Goal: Check status: Check status

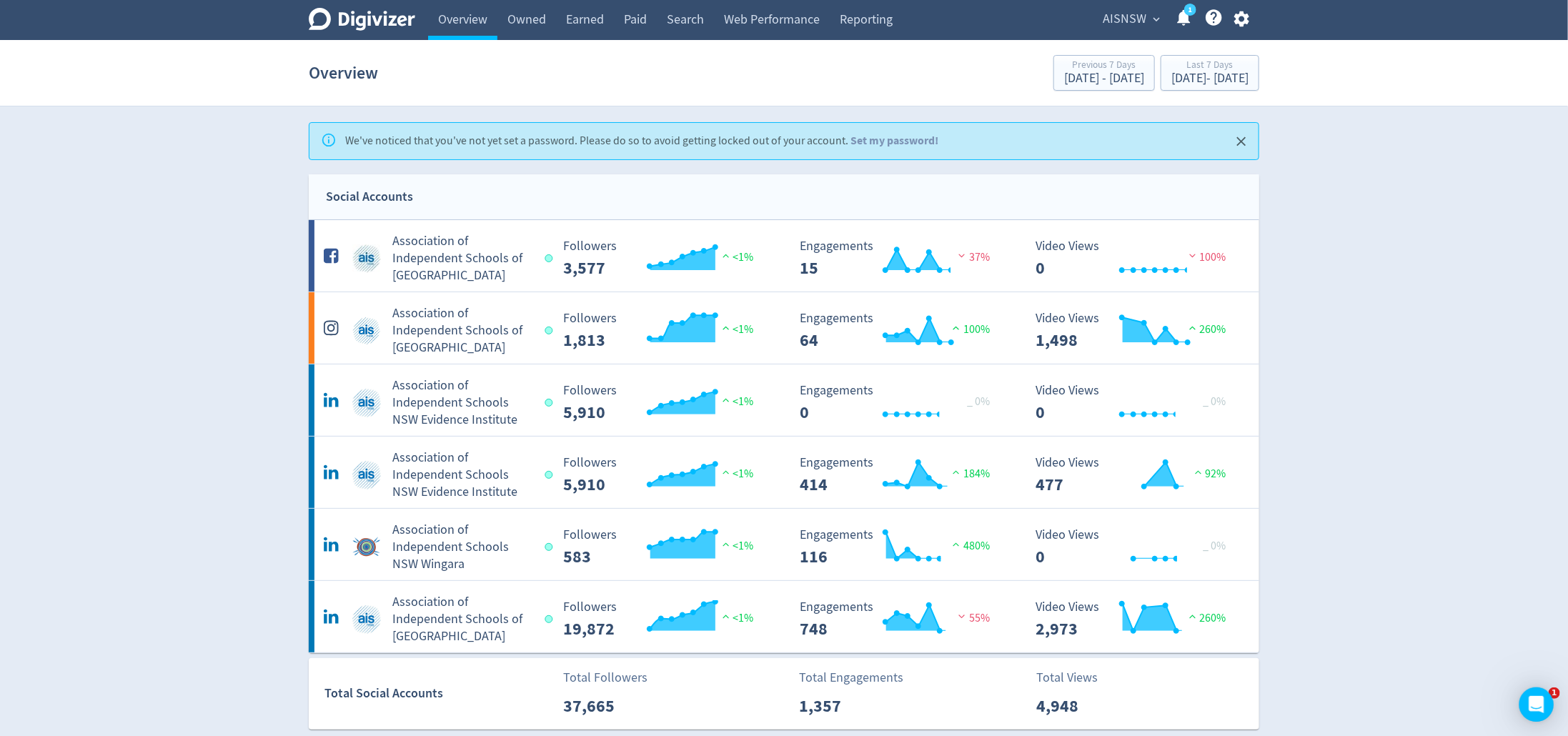
click at [1113, 19] on span "AISNSW" at bounding box center [1124, 20] width 44 height 23
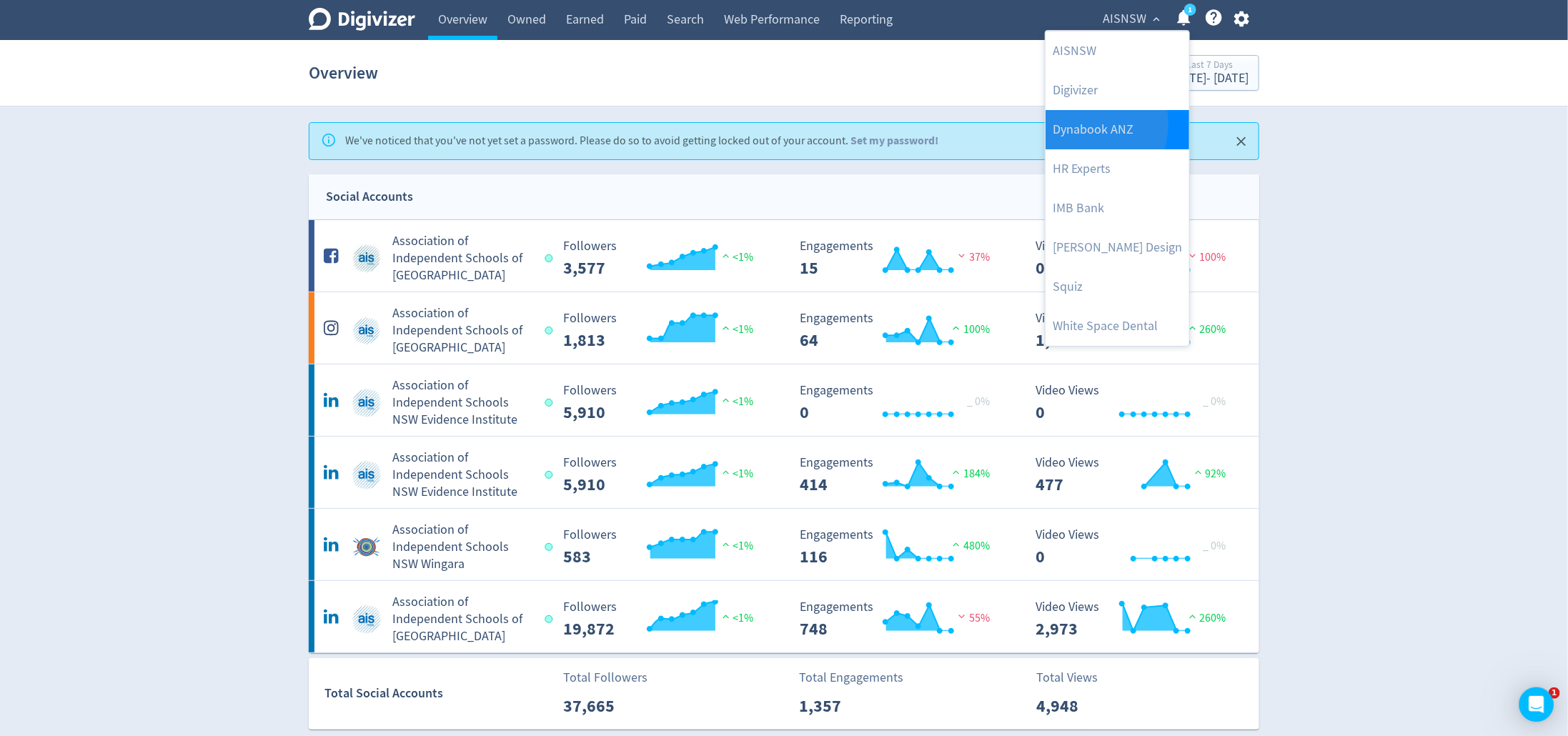
click at [1082, 123] on link "Dynabook ANZ" at bounding box center [1117, 130] width 144 height 39
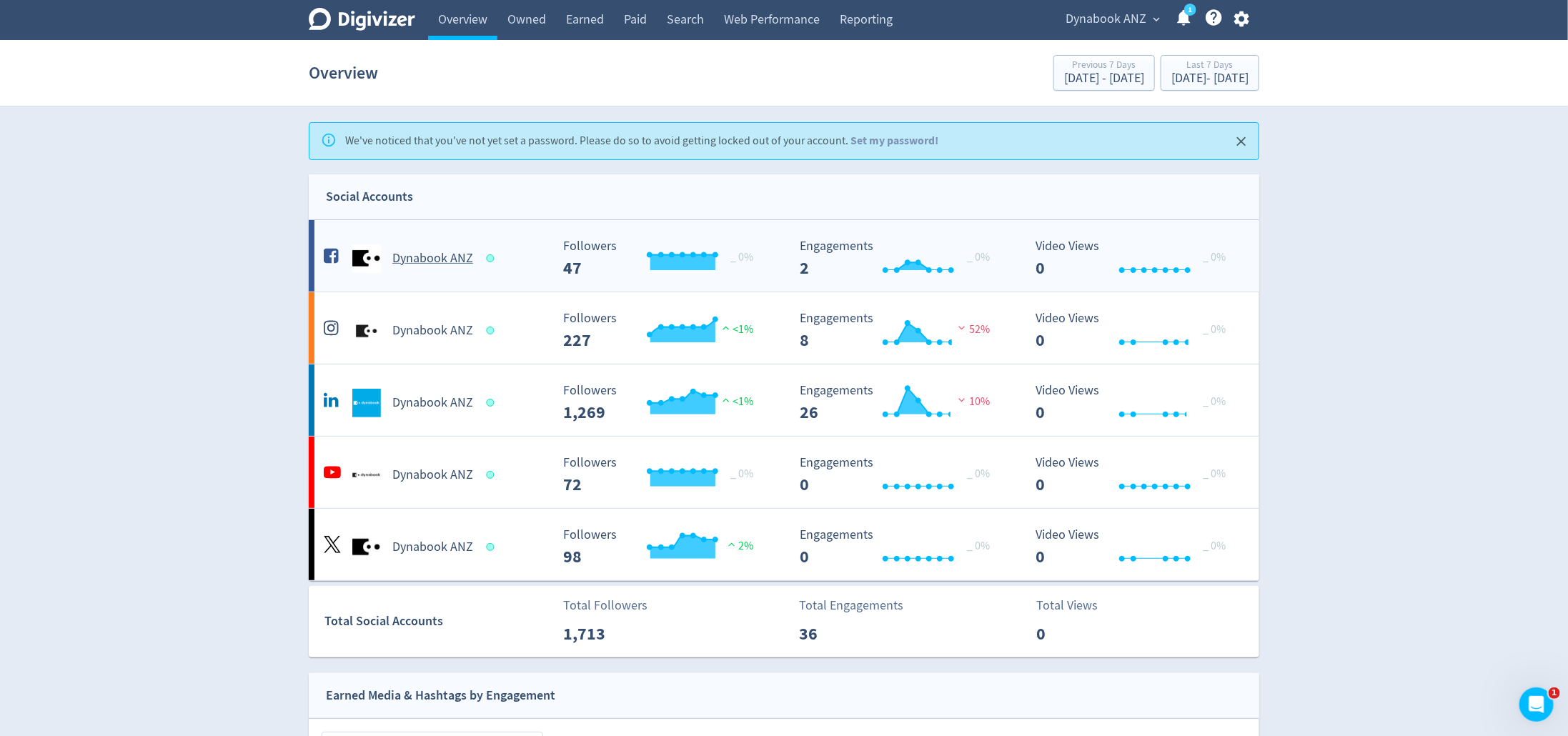
click at [437, 272] on div "Dynabook ANZ" at bounding box center [435, 259] width 231 height 29
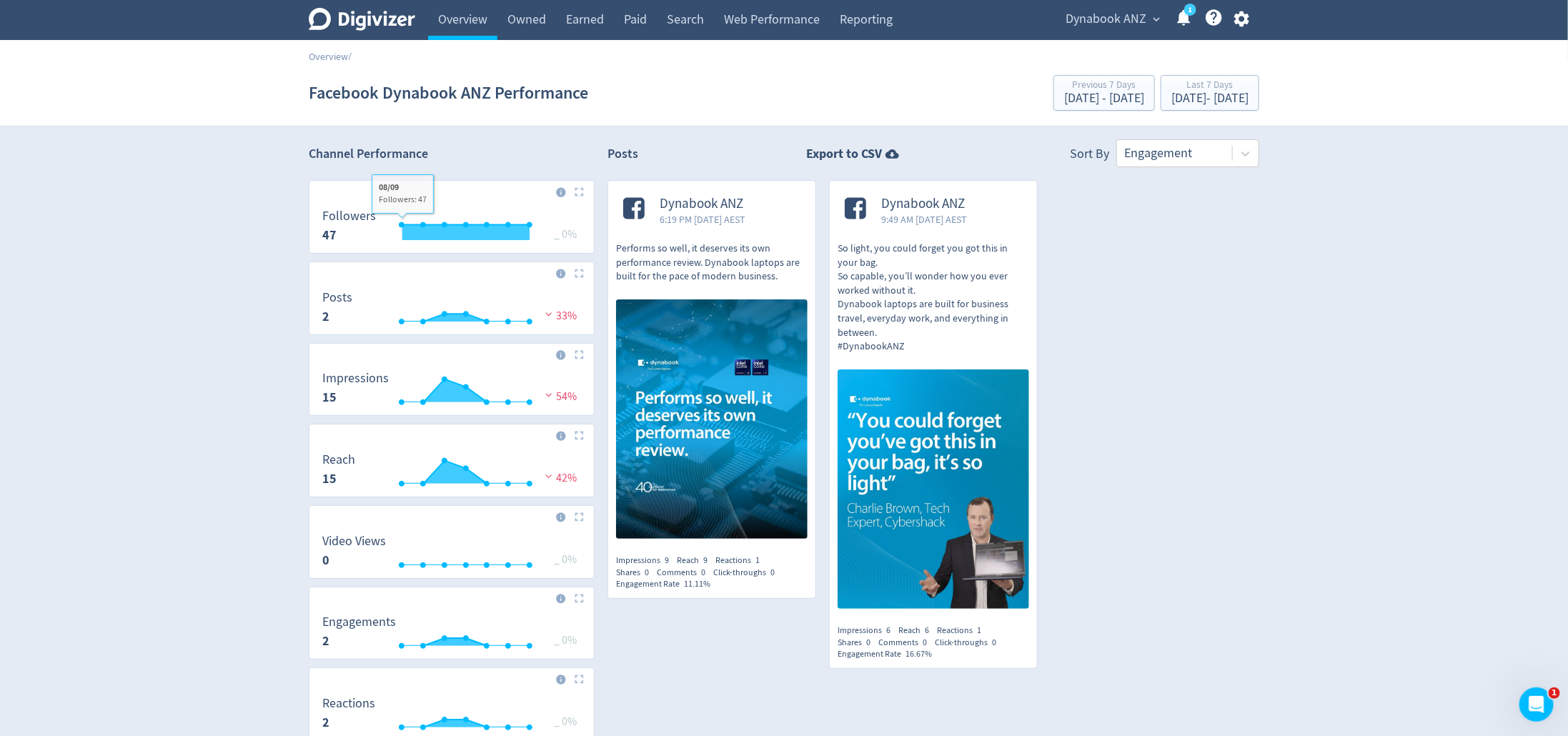
click at [343, 25] on icon at bounding box center [362, 20] width 107 height 23
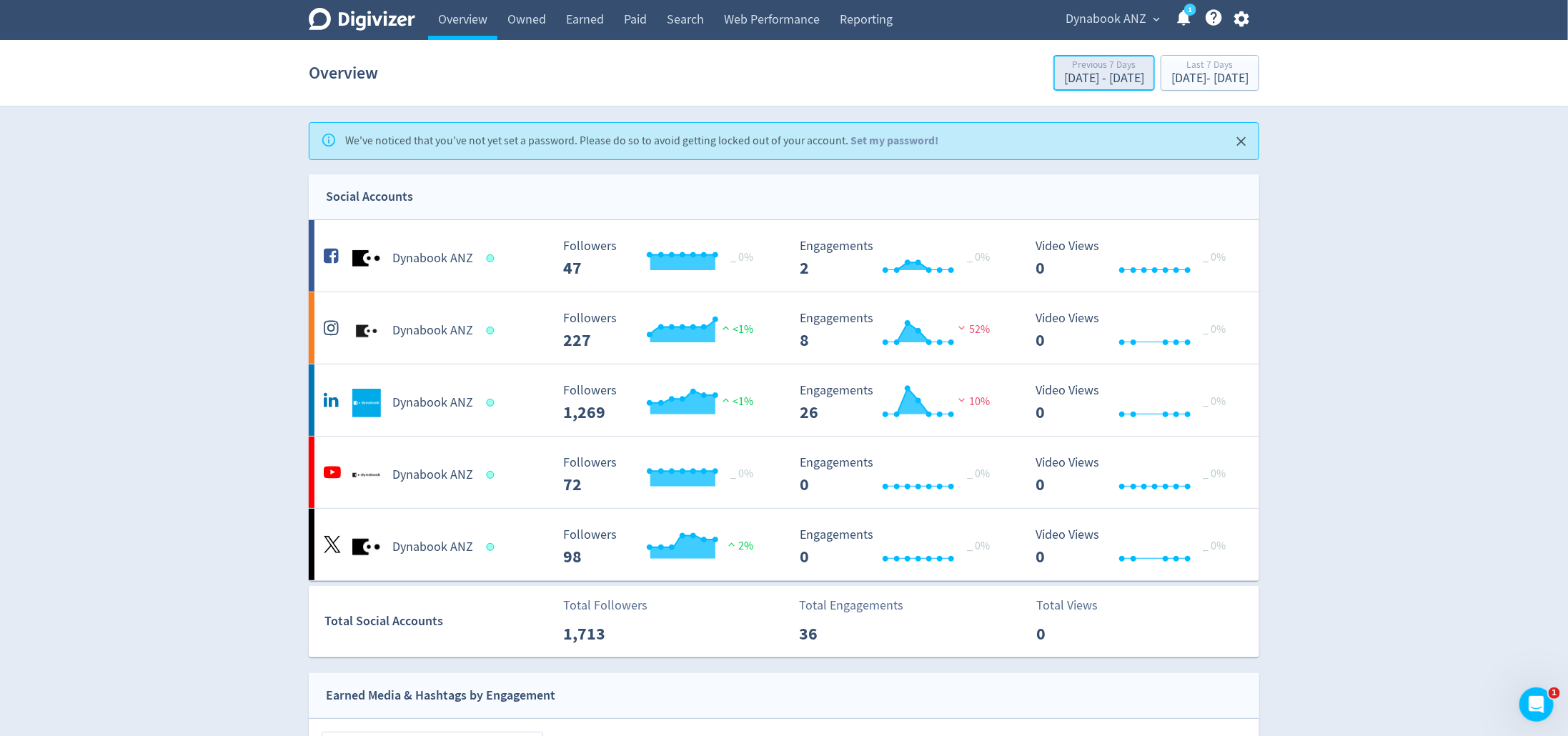
click at [1064, 68] on div "Previous 7 Days" at bounding box center [1103, 66] width 80 height 12
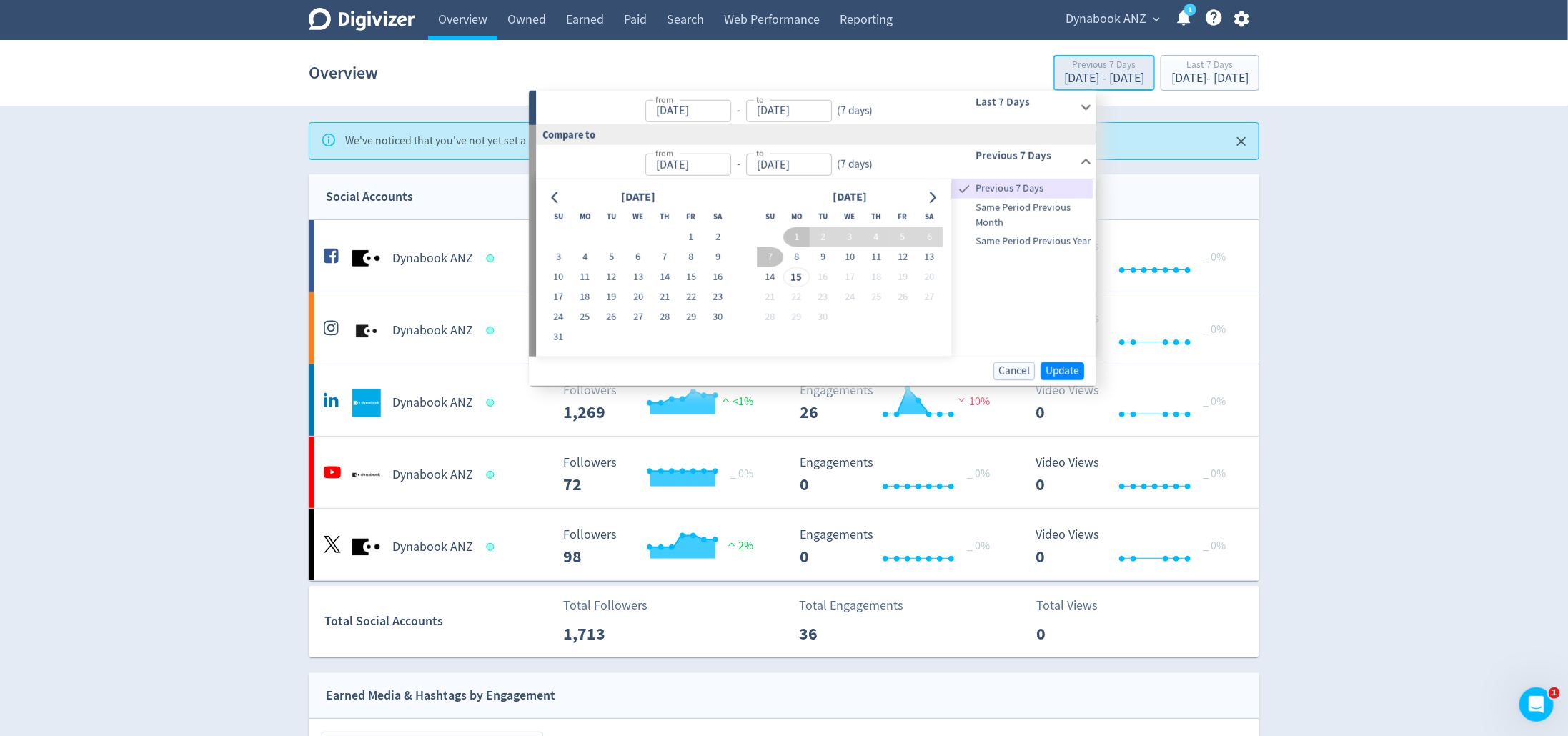
type input "[DATE]"
click at [1080, 107] on icon at bounding box center [1085, 107] width 19 height 19
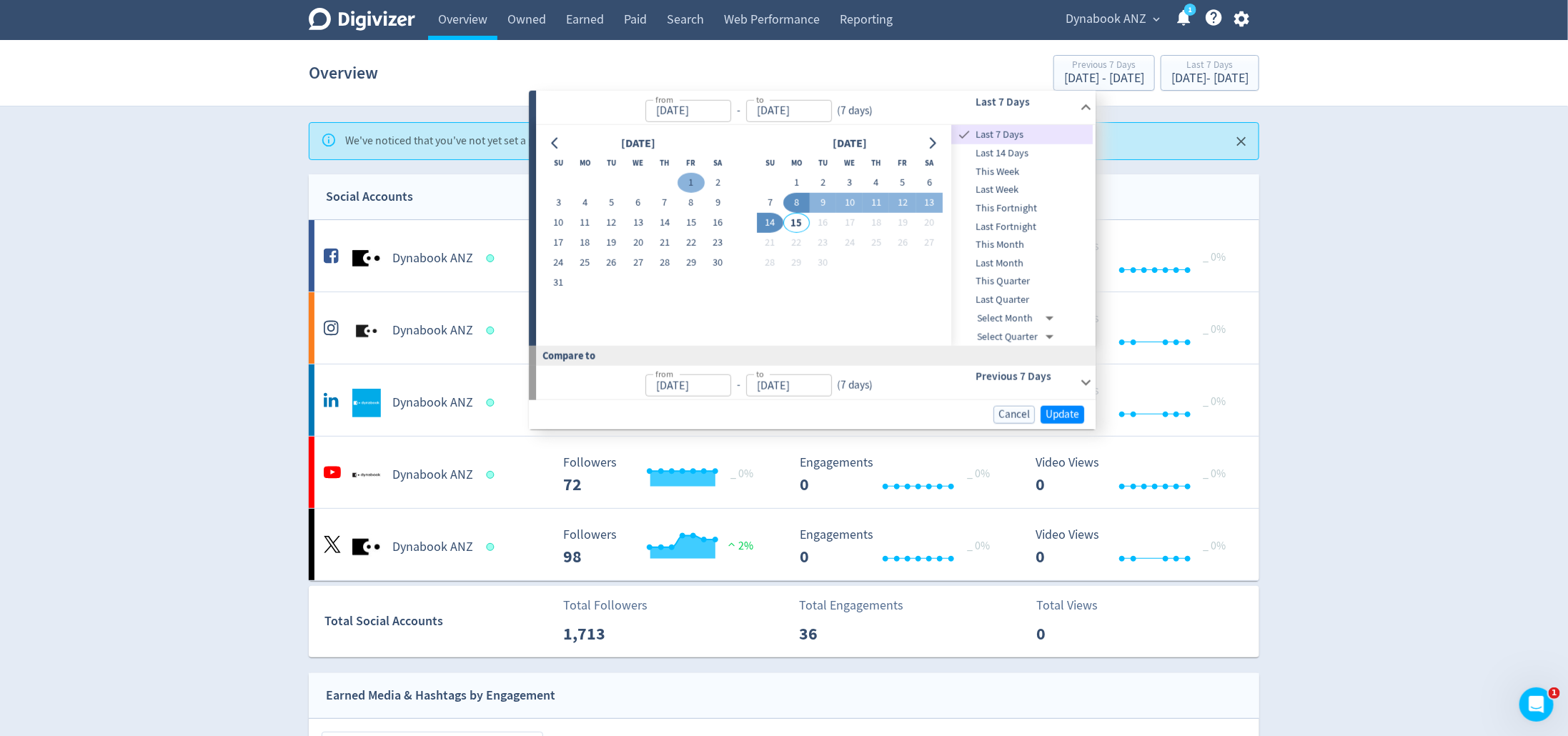
click at [696, 182] on button "1" at bounding box center [692, 183] width 26 height 20
type input "[DATE]"
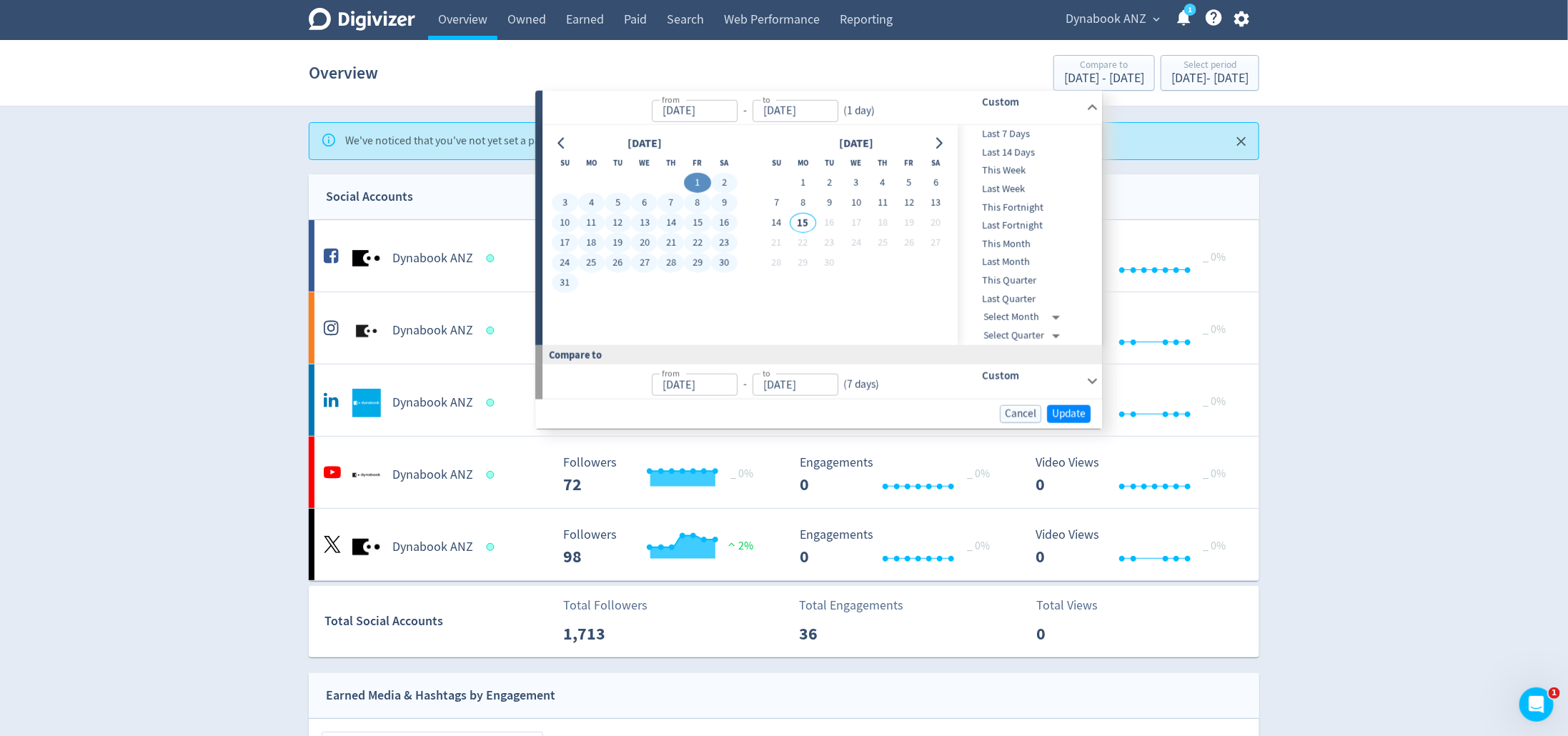
click at [573, 281] on button "31" at bounding box center [565, 283] width 26 height 20
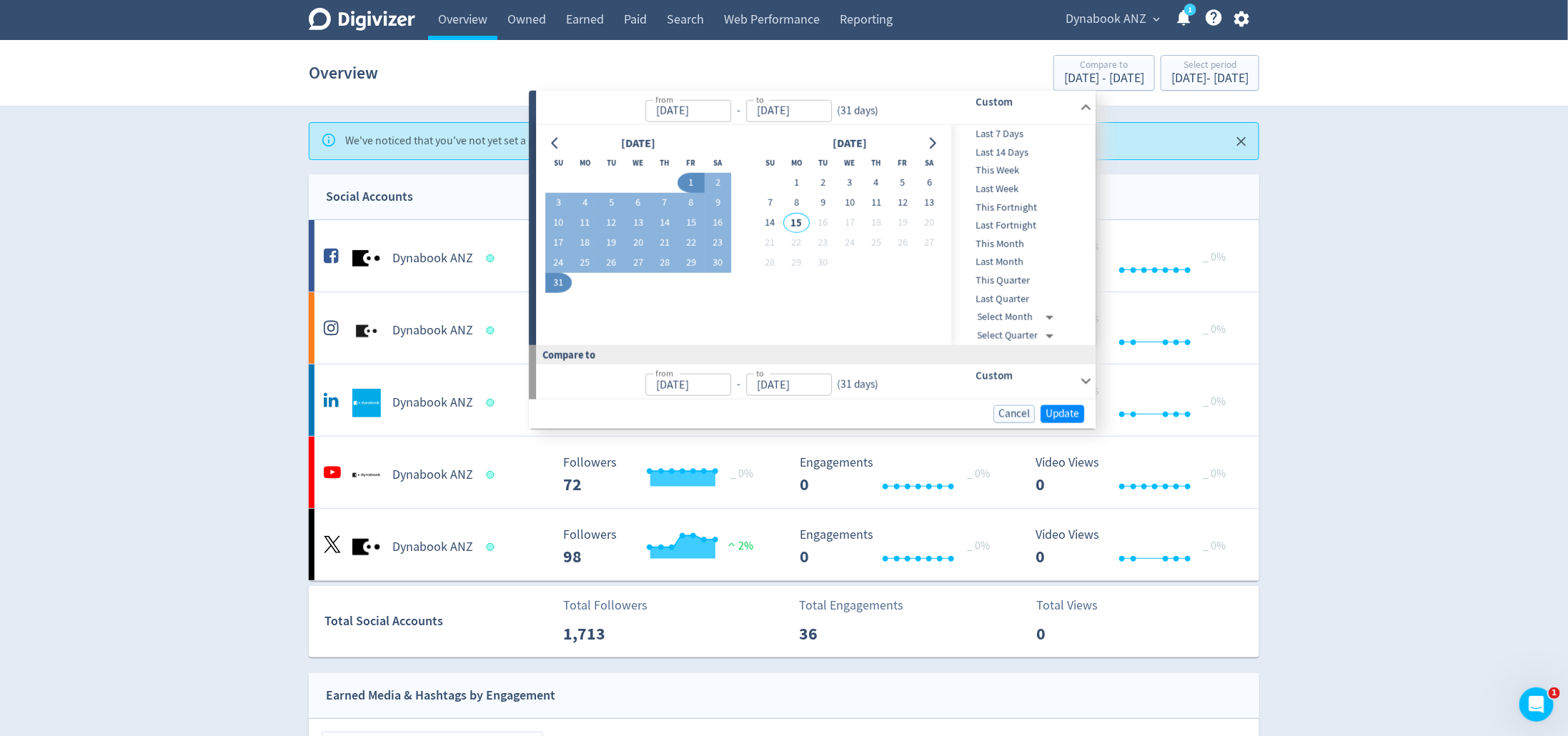
type input "[DATE]"
click at [1063, 415] on span "Update" at bounding box center [1062, 413] width 34 height 11
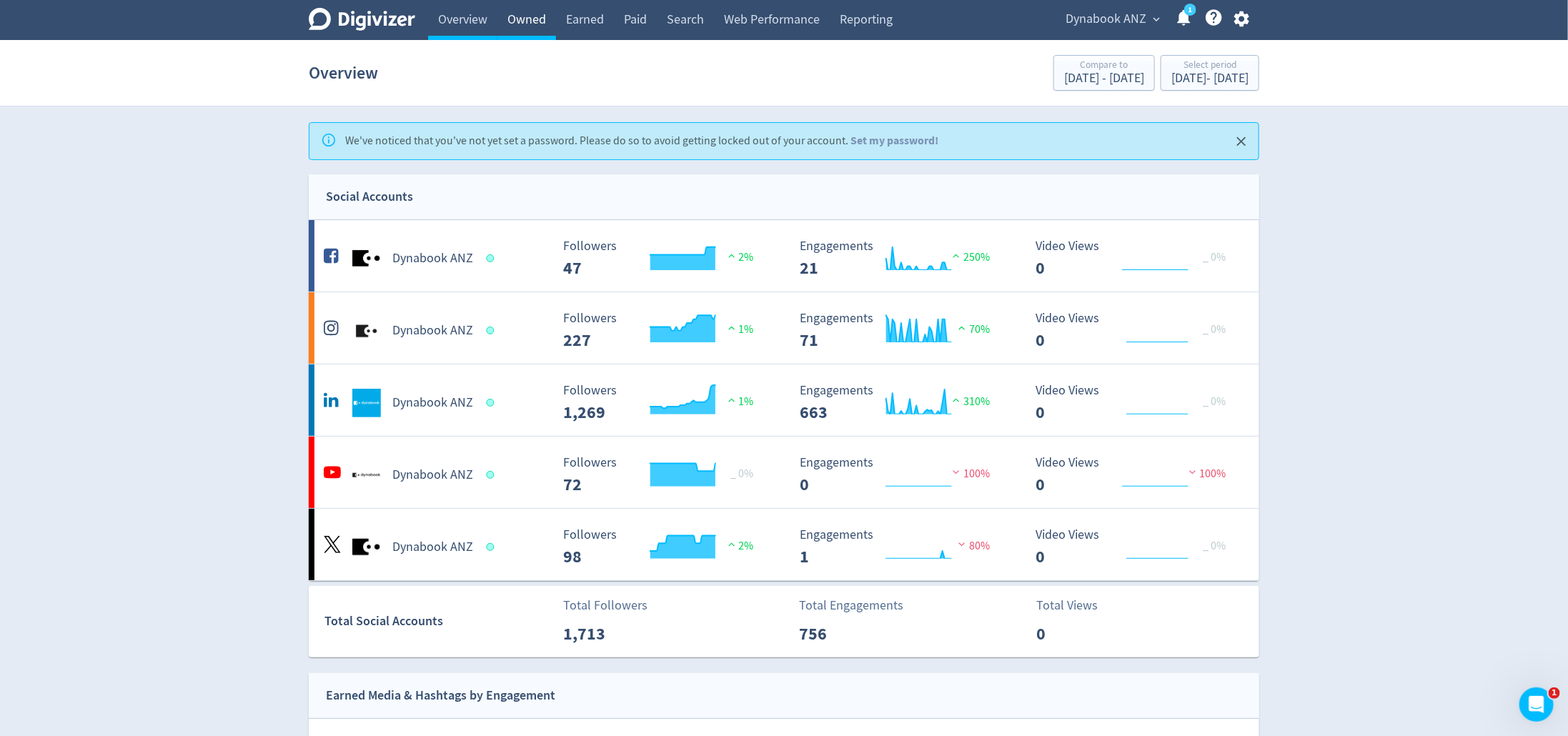
click at [536, 19] on link "Owned" at bounding box center [526, 20] width 58 height 40
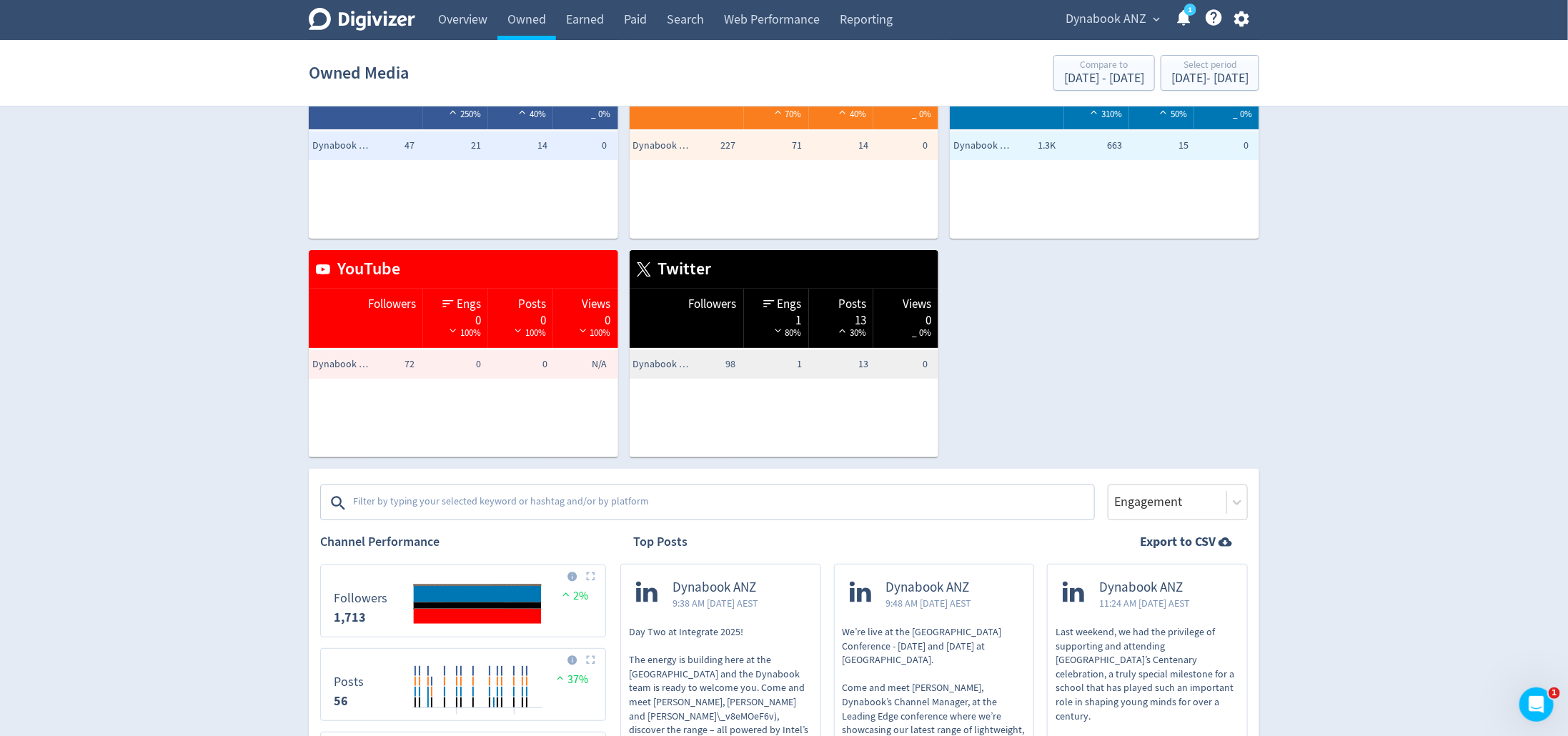
scroll to position [118, 0]
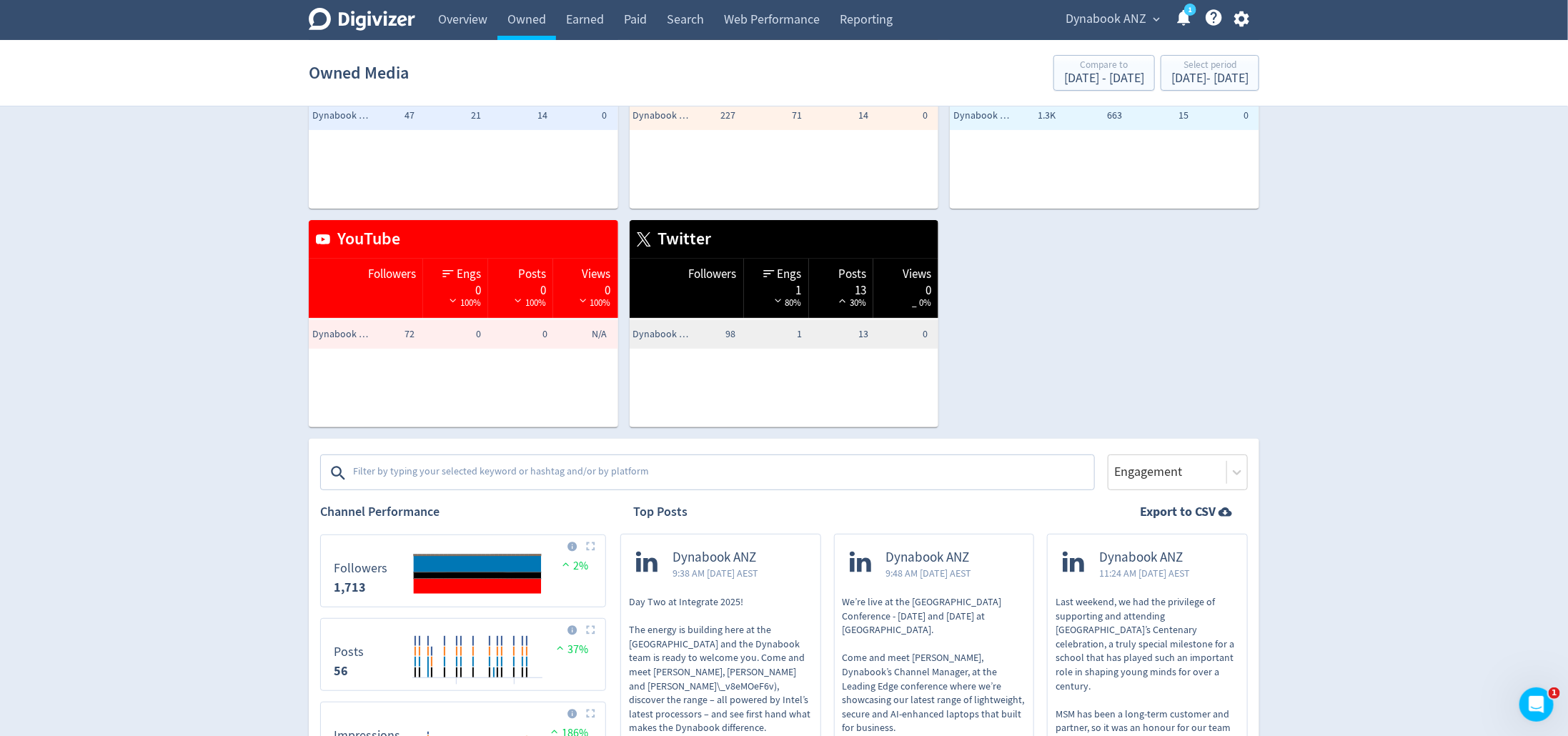
click at [580, 472] on textarea at bounding box center [722, 473] width 741 height 29
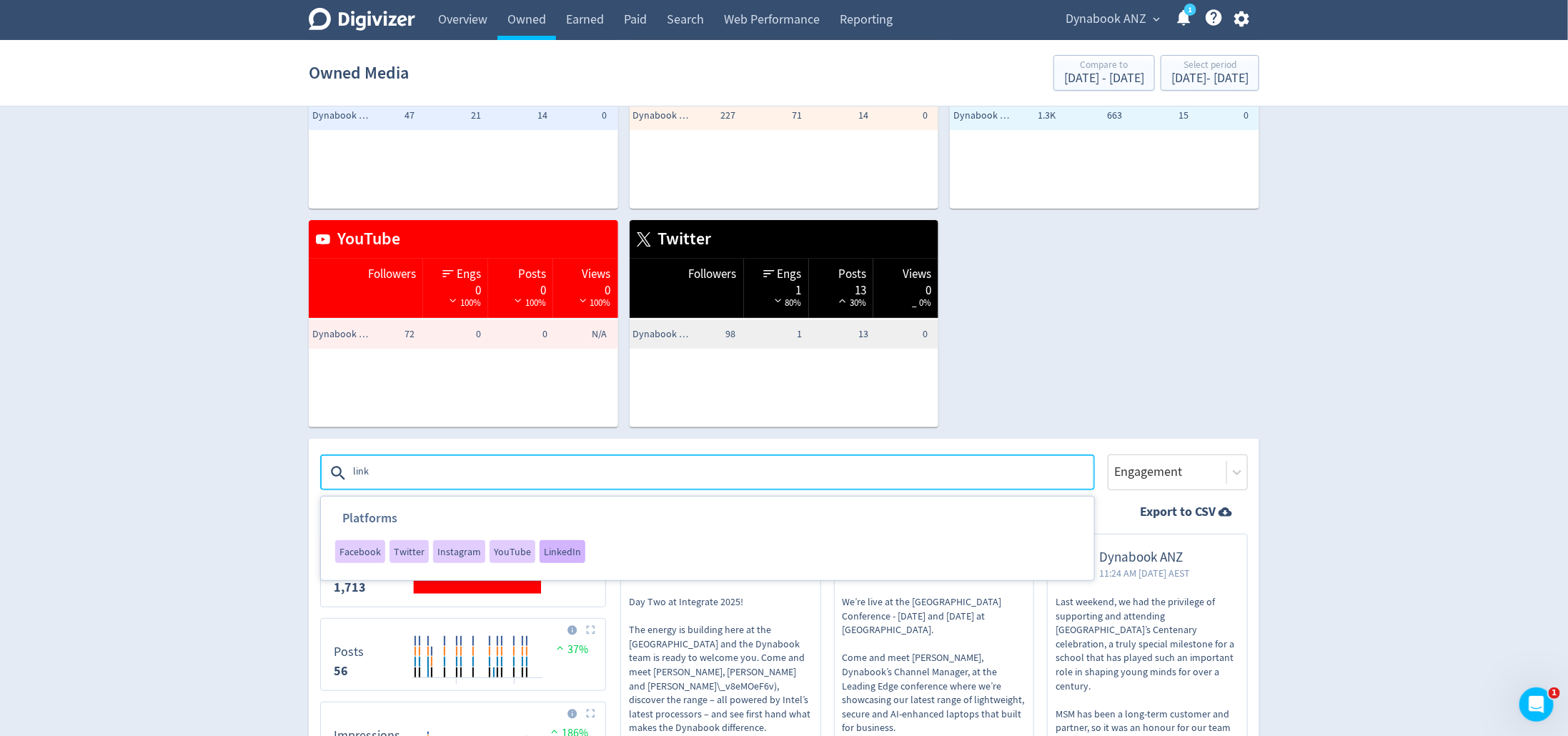
type textarea "link"
click at [555, 554] on span "LinkedIn" at bounding box center [562, 552] width 37 height 10
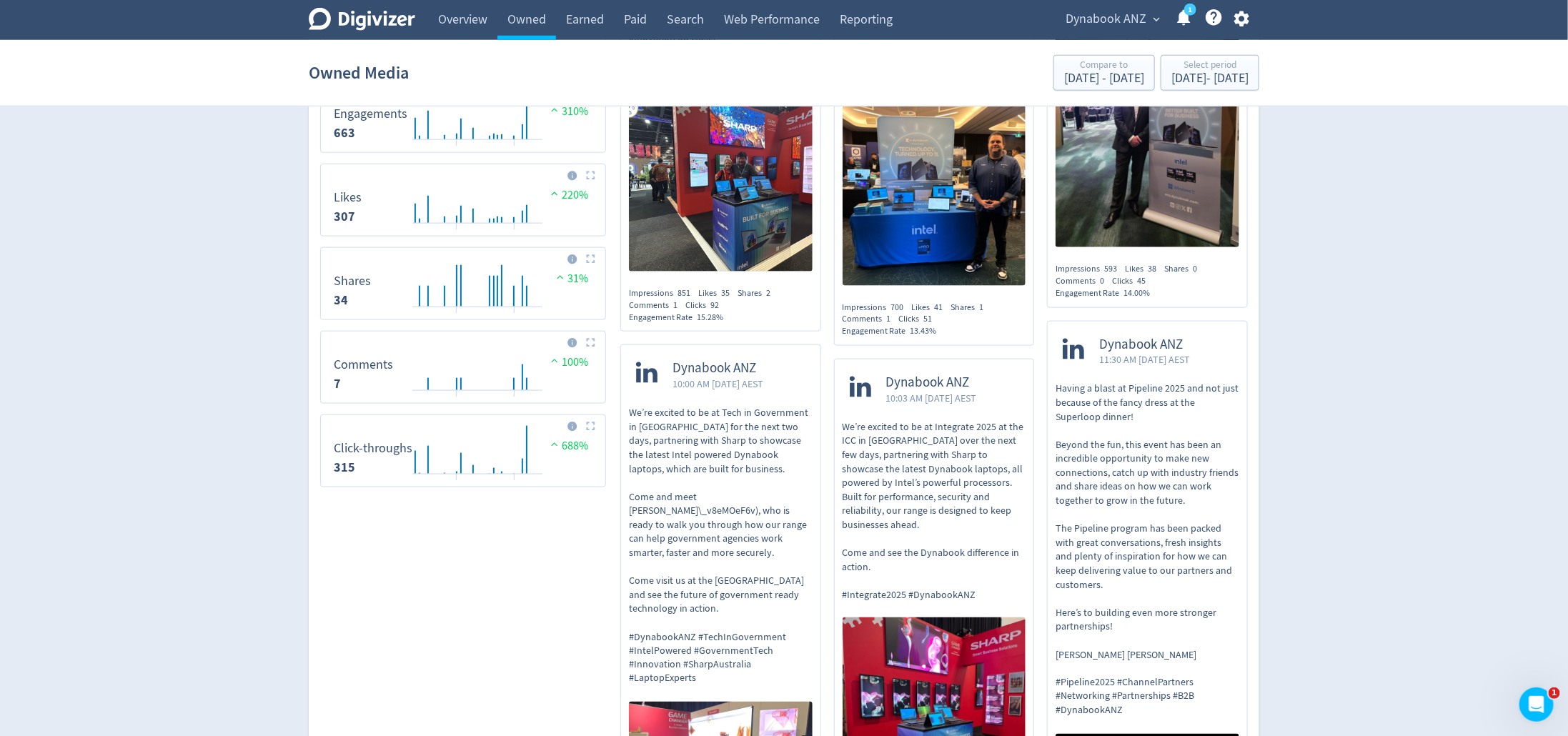
scroll to position [757, 0]
